Goal: Find specific page/section: Find specific page/section

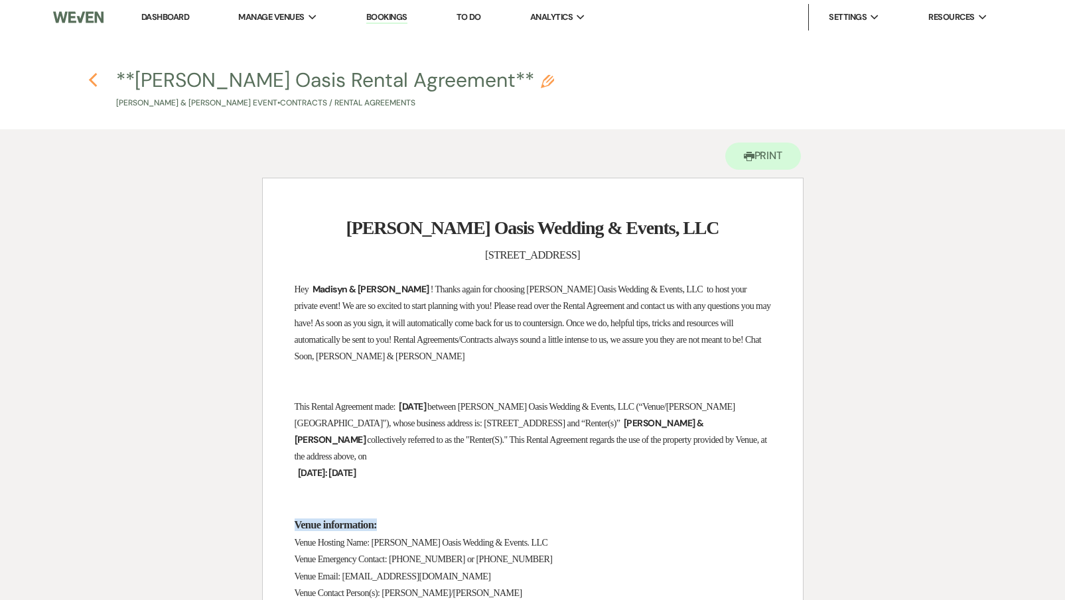
click at [92, 74] on icon "Previous" at bounding box center [93, 80] width 10 height 16
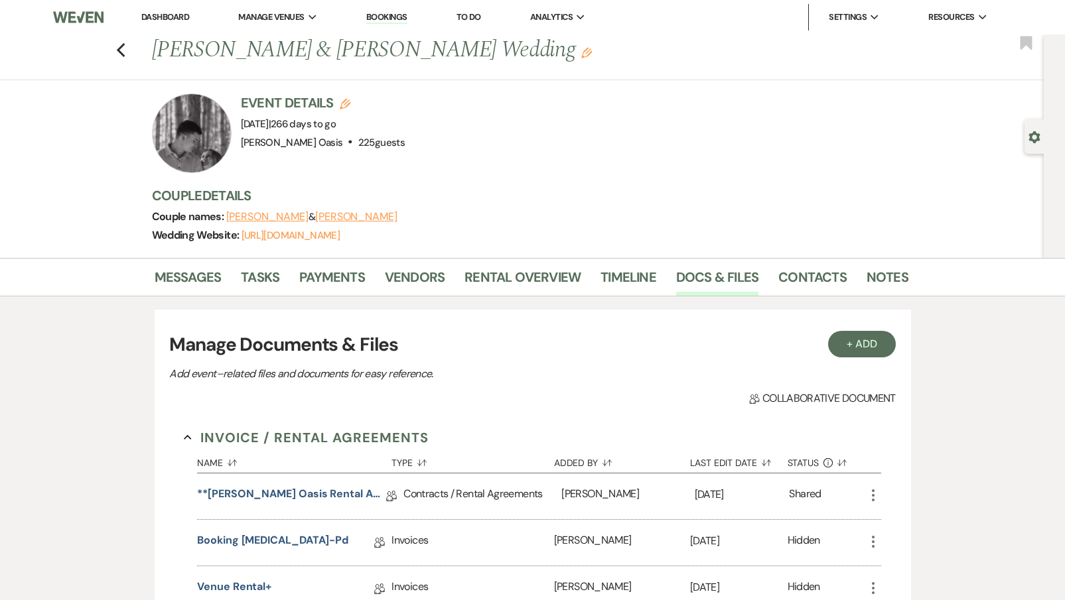
click at [173, 16] on link "Dashboard" at bounding box center [165, 16] width 48 height 11
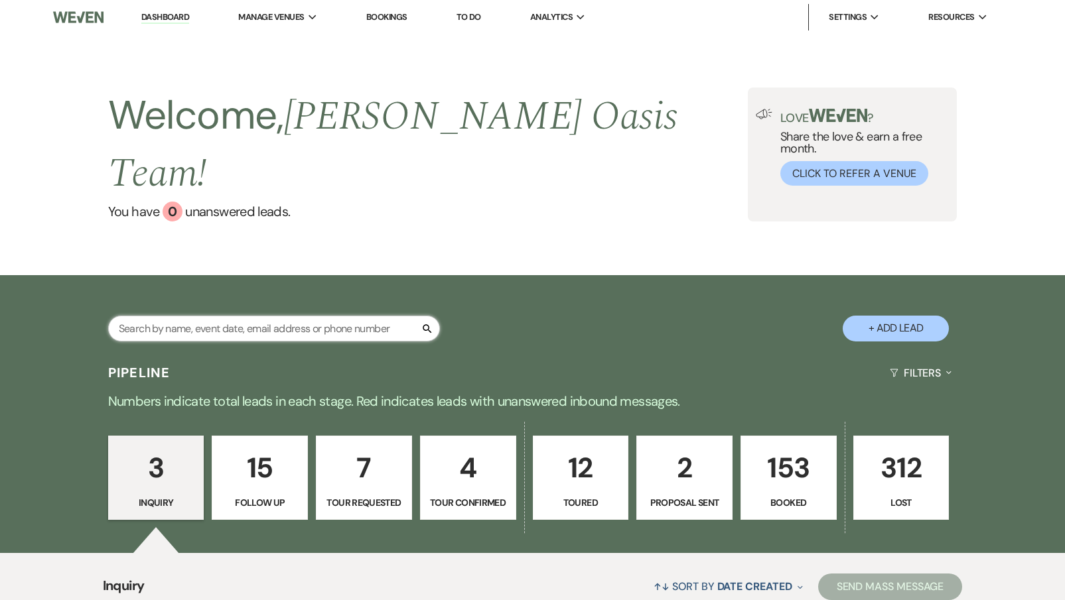
click at [209, 316] on input "text" at bounding box center [274, 329] width 332 height 26
type input "[PERSON_NAME]"
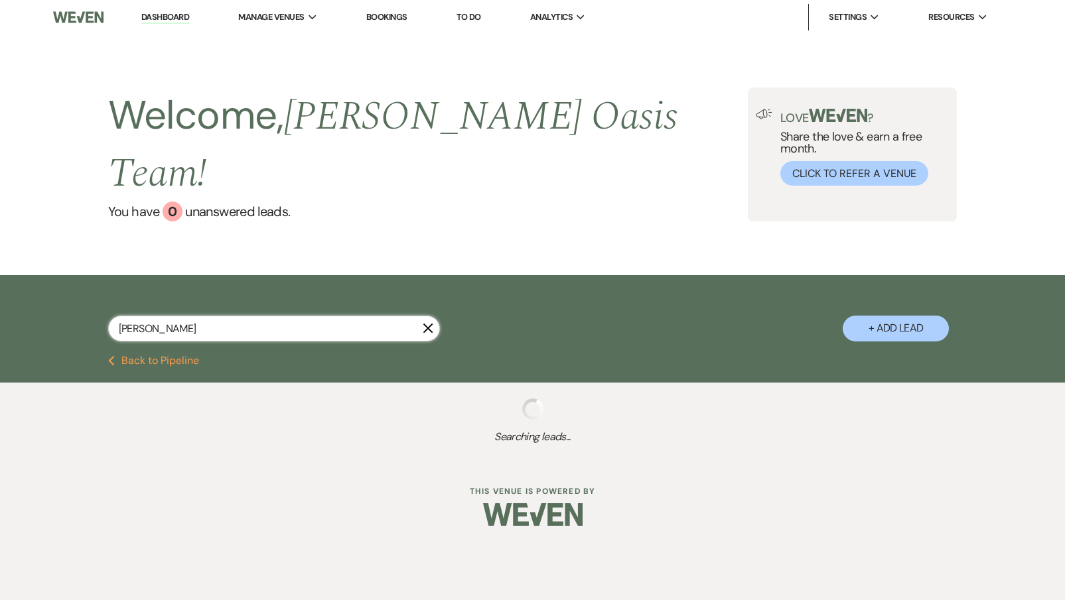
select select "8"
select select "1"
select select "8"
select select "3"
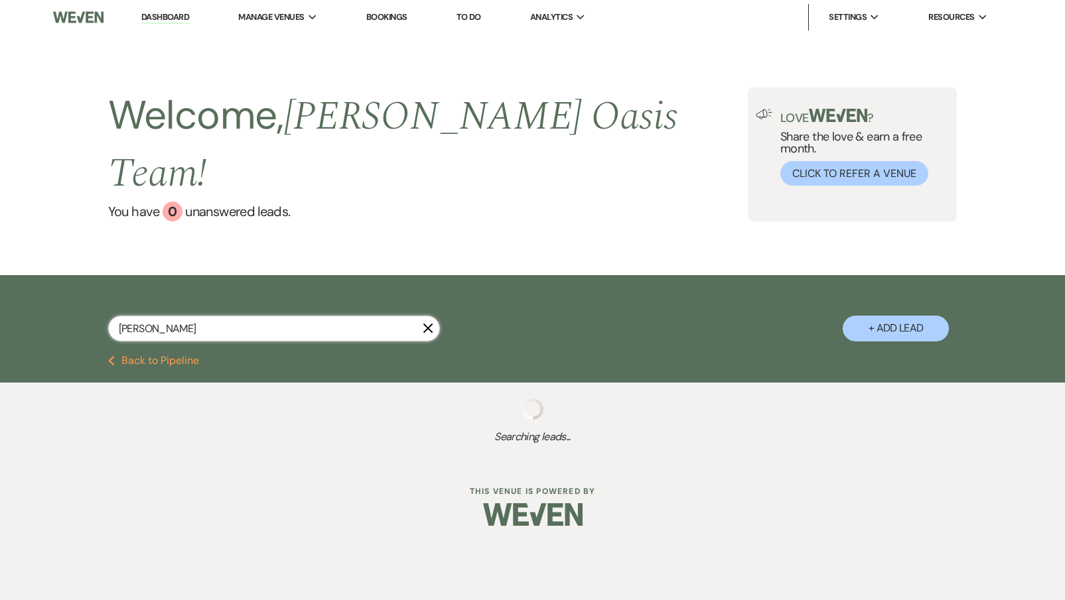
select select "8"
select select "5"
select select "8"
select select "2"
select select "8"
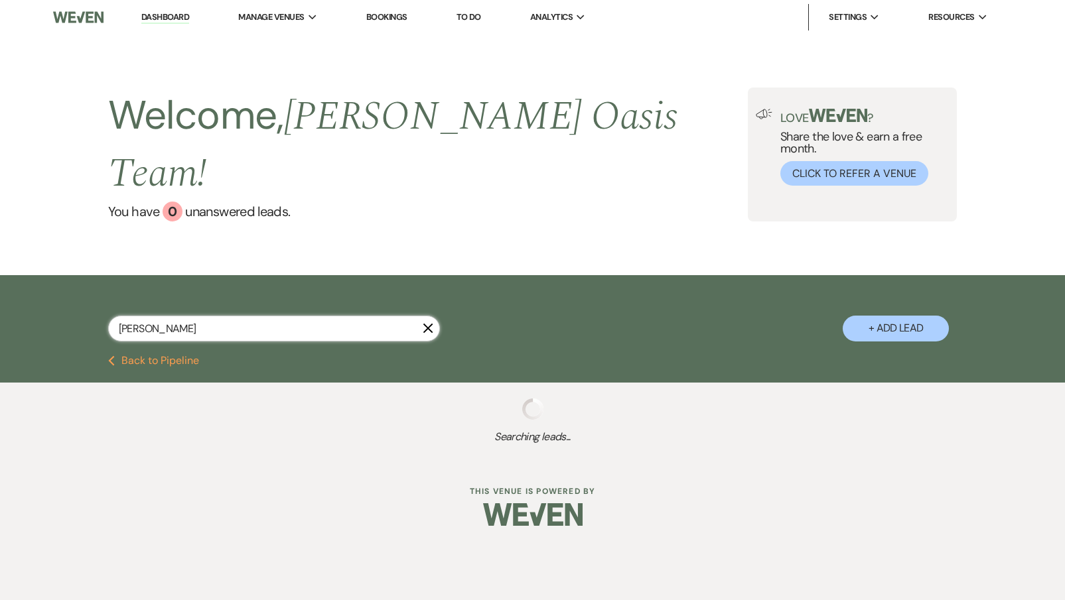
select select "1"
select select "8"
select select "2"
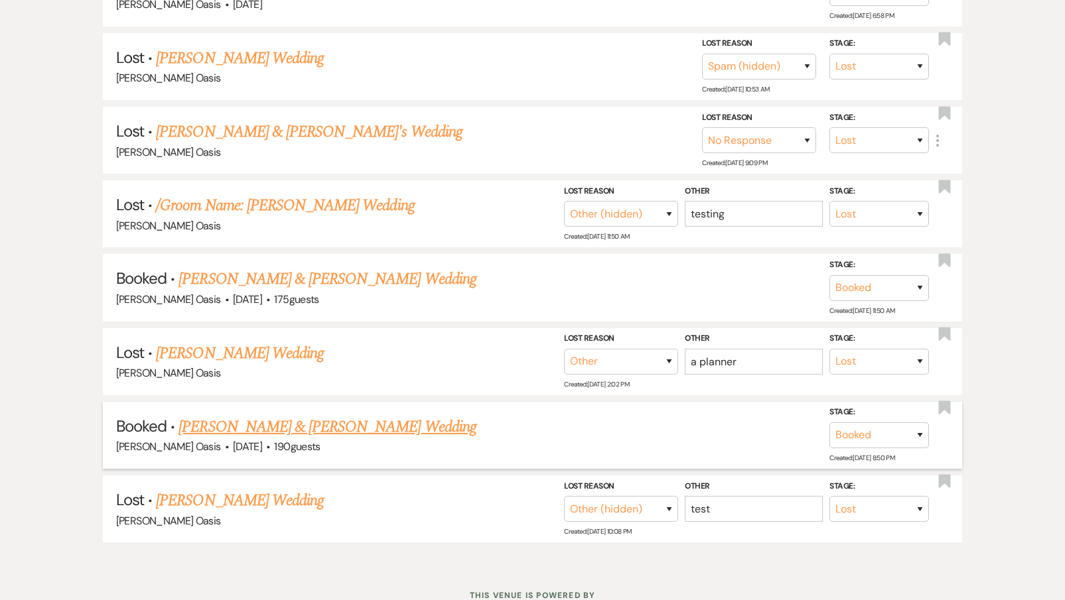
scroll to position [814, 0]
type input "[PERSON_NAME]"
click at [281, 416] on link "[PERSON_NAME] & [PERSON_NAME] Wedding" at bounding box center [326, 428] width 297 height 24
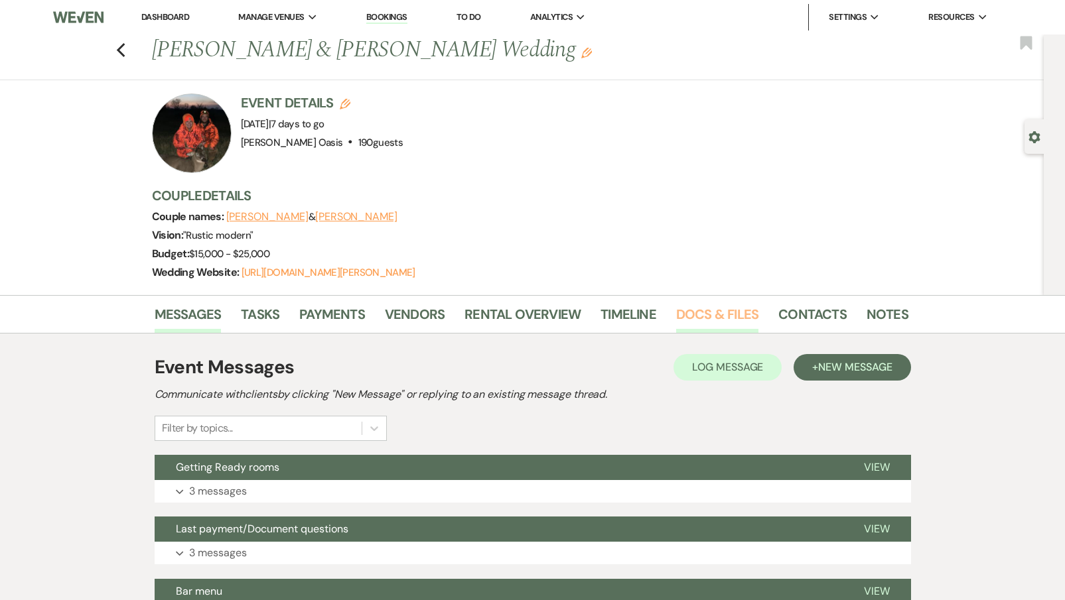
click at [730, 314] on link "Docs & Files" at bounding box center [717, 318] width 82 height 29
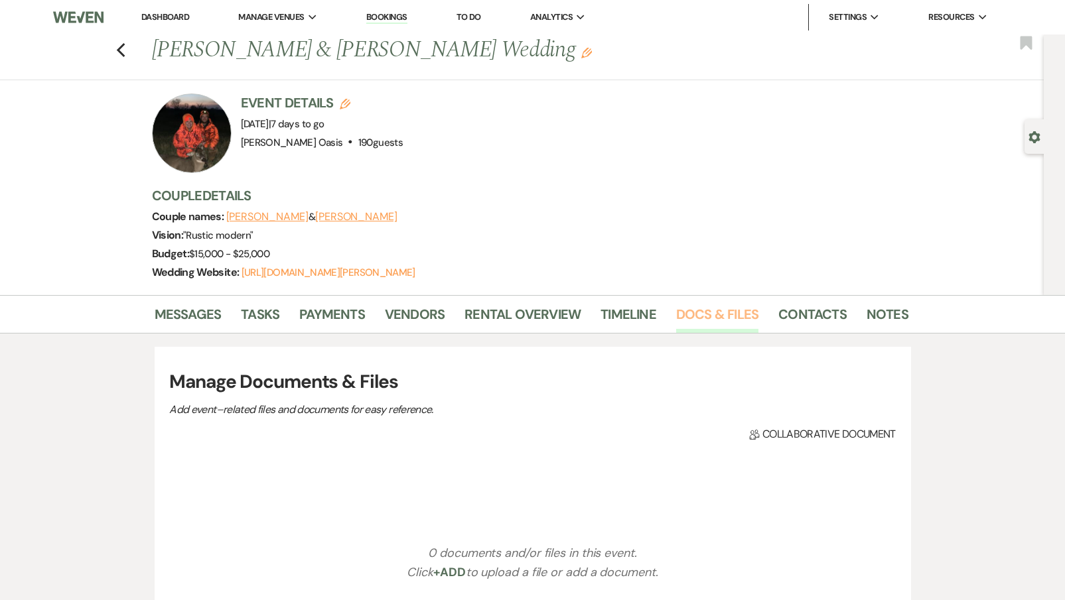
click at [730, 315] on link "Docs & Files" at bounding box center [717, 318] width 82 height 29
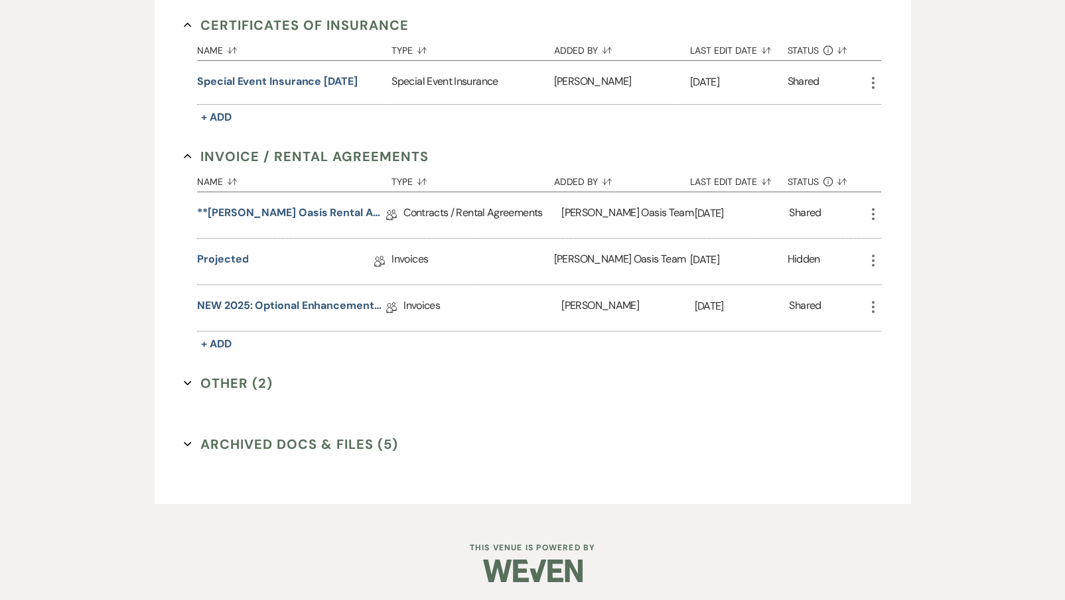
scroll to position [449, 0]
click at [255, 308] on link "NEW 2025: Optional Enhancements + Information" at bounding box center [291, 308] width 189 height 21
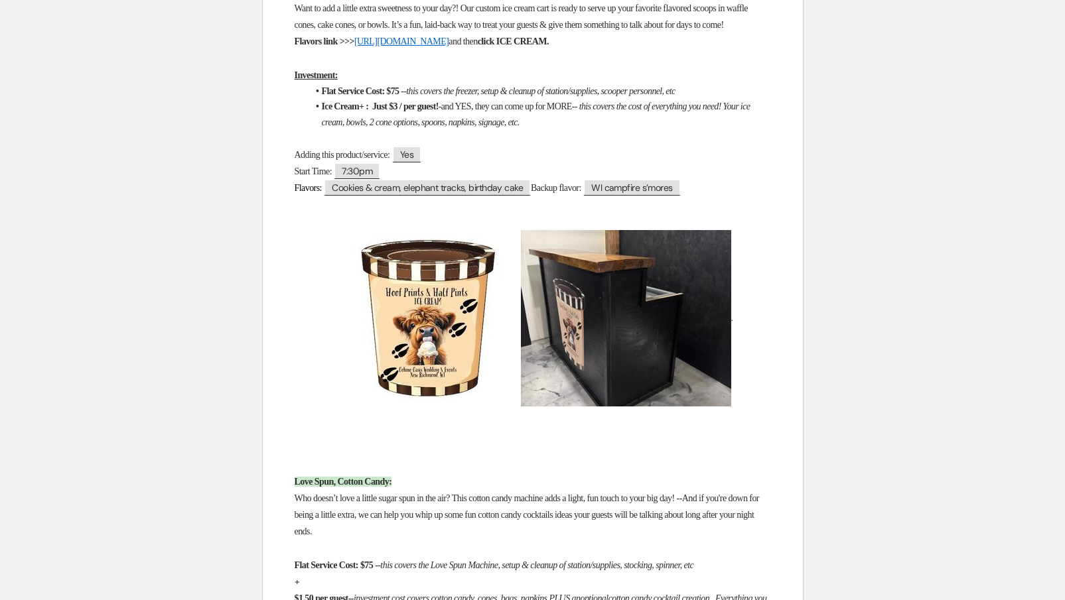
scroll to position [6148, 0]
